Goal: Navigation & Orientation: Find specific page/section

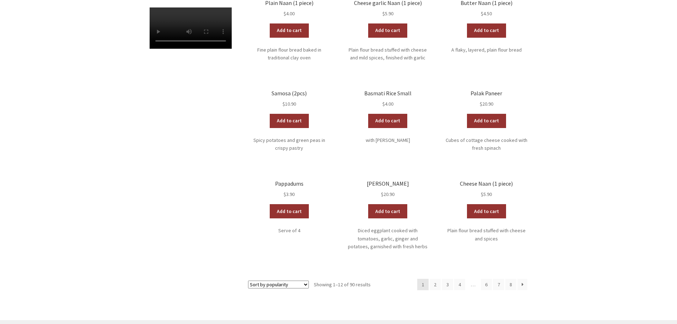
scroll to position [107, 0]
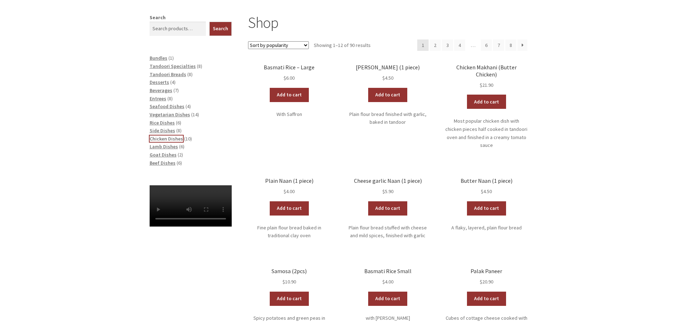
click at [174, 137] on span "Chicken Dishes" at bounding box center [166, 138] width 33 height 6
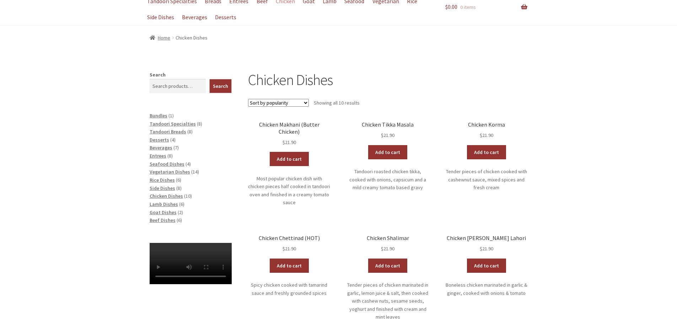
scroll to position [69, 0]
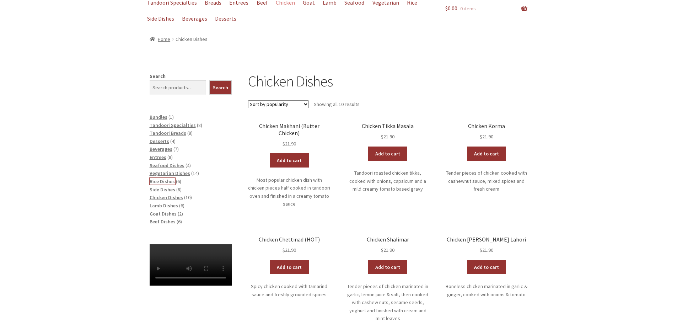
click at [162, 182] on span "Rice Dishes" at bounding box center [162, 181] width 25 height 6
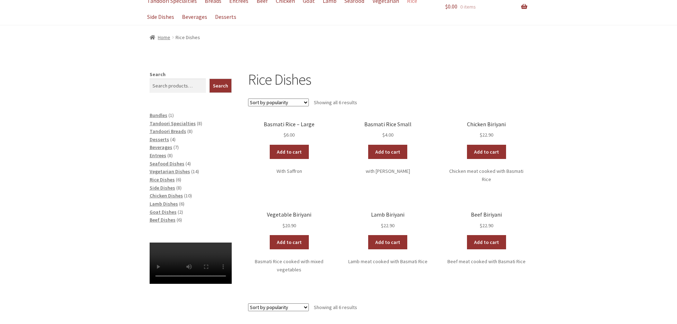
scroll to position [71, 0]
click at [185, 125] on span "Tandoori Specialties" at bounding box center [173, 123] width 46 height 6
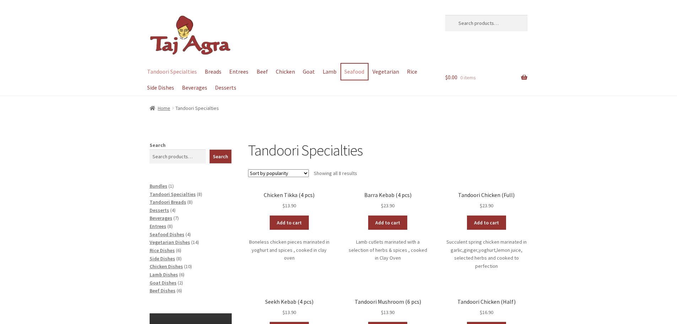
click at [348, 71] on link "Seafood" at bounding box center [354, 72] width 27 height 16
